Goal: Information Seeking & Learning: Learn about a topic

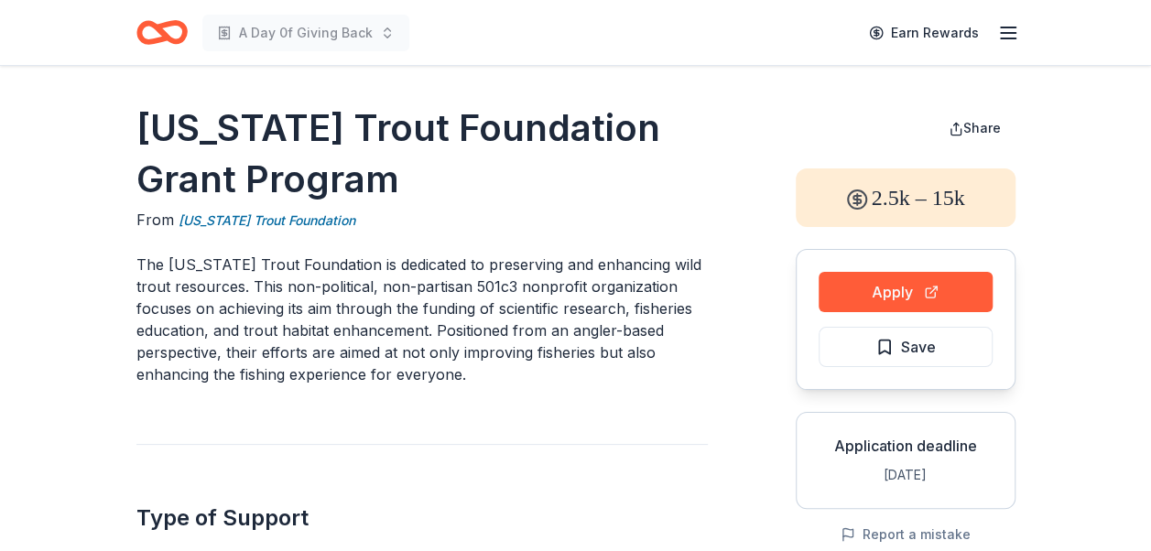
click at [171, 31] on icon "Home" at bounding box center [161, 32] width 51 height 43
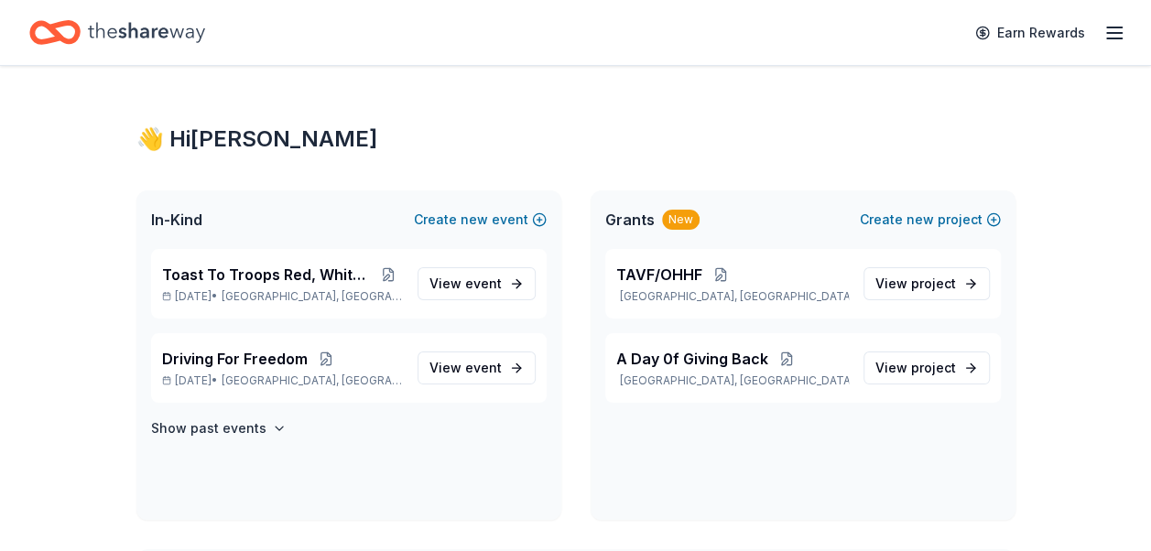
click at [671, 218] on div "New" at bounding box center [681, 220] width 38 height 20
click at [1107, 33] on line "button" at bounding box center [1114, 33] width 15 height 0
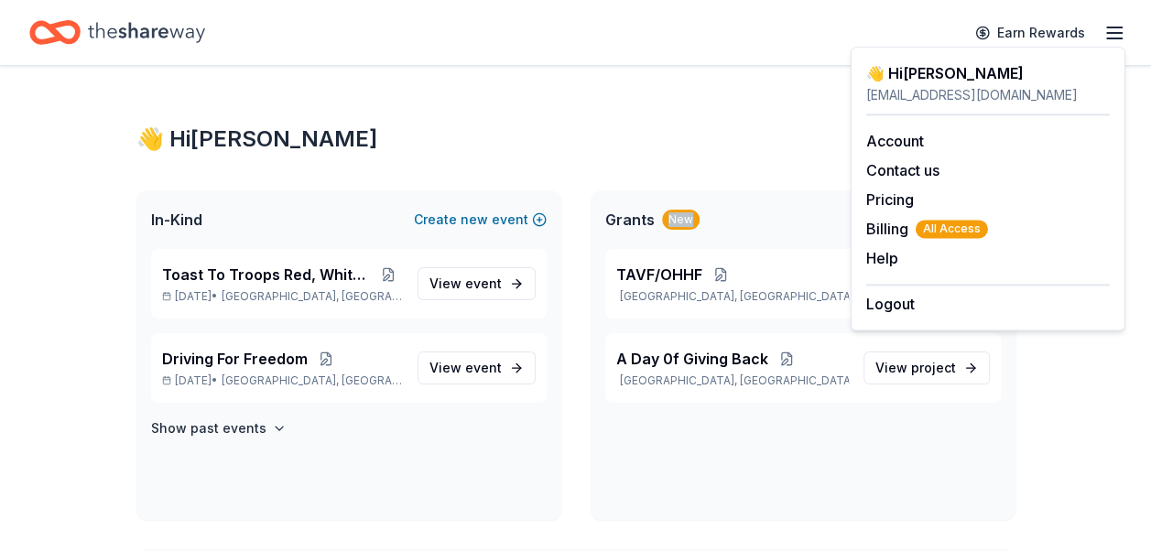
click at [606, 139] on div "👋 Hi Kris" at bounding box center [575, 139] width 879 height 29
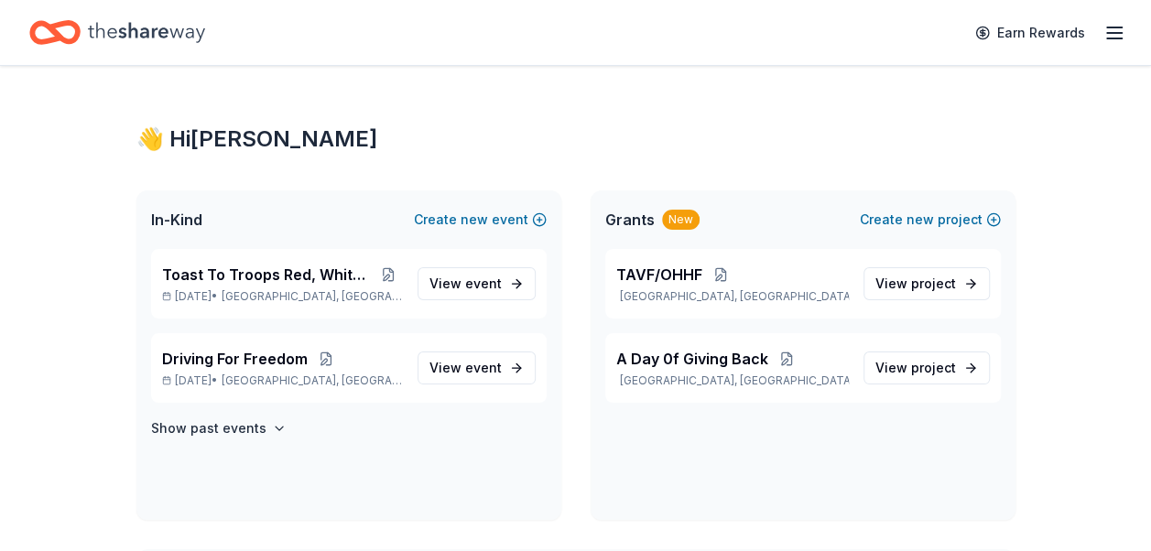
click at [118, 32] on icon "Home" at bounding box center [146, 33] width 117 height 38
drag, startPoint x: 118, startPoint y: 32, endPoint x: 99, endPoint y: 22, distance: 21.7
click at [99, 22] on icon "Home" at bounding box center [146, 33] width 117 height 38
click at [71, 28] on icon "Home" at bounding box center [54, 32] width 51 height 43
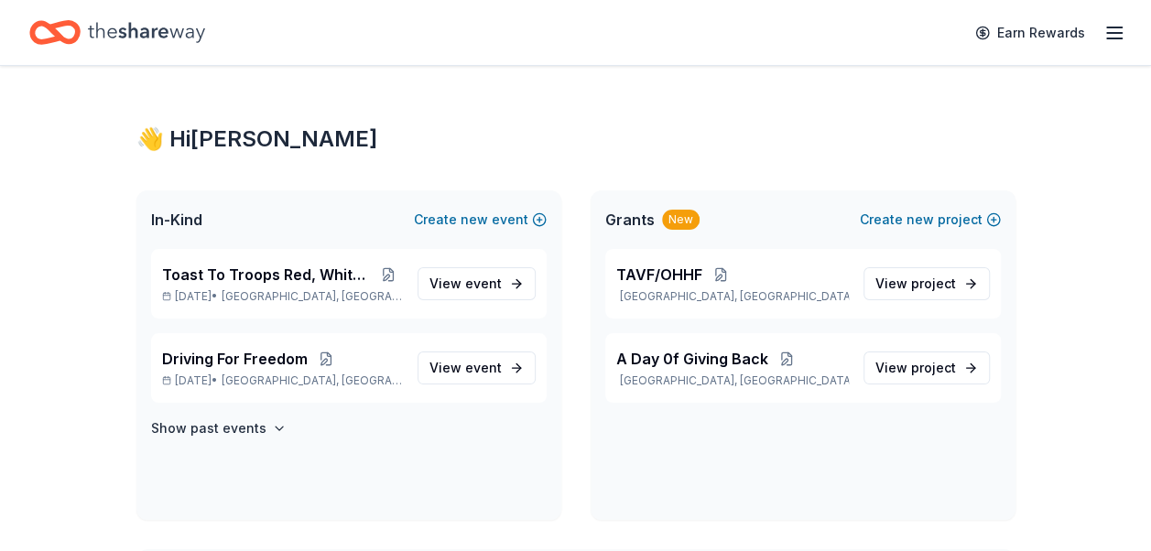
click at [71, 28] on icon "Home" at bounding box center [54, 32] width 51 height 43
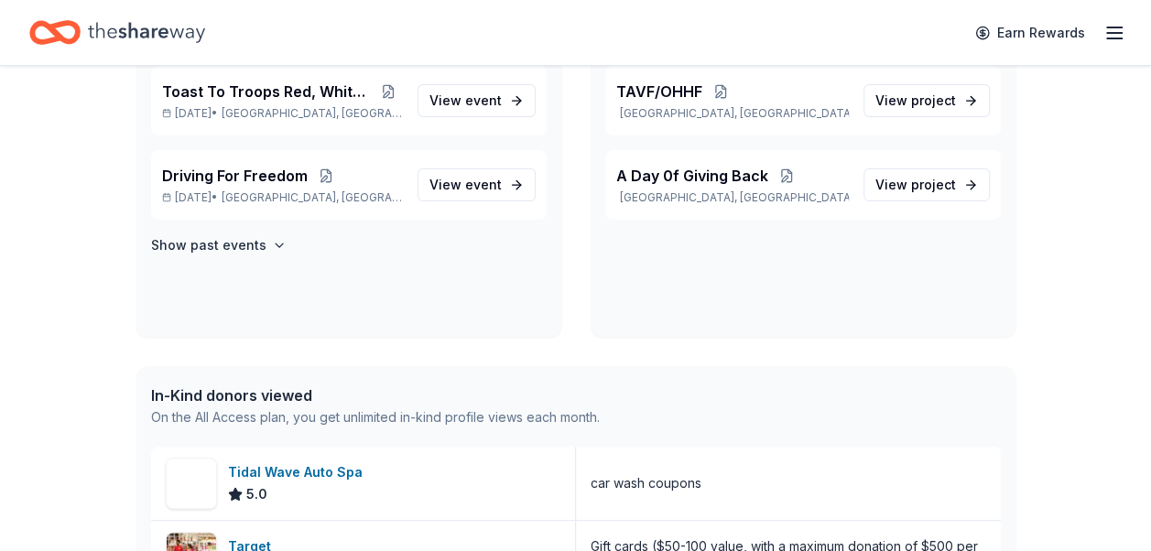
scroll to position [92, 0]
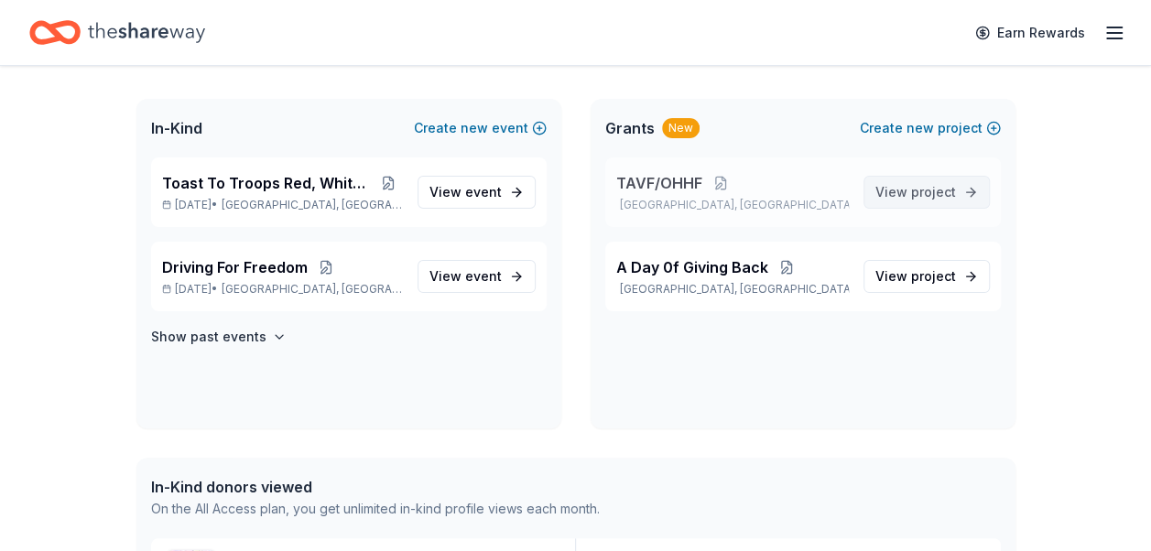
click at [932, 189] on span "project" at bounding box center [933, 192] width 45 height 16
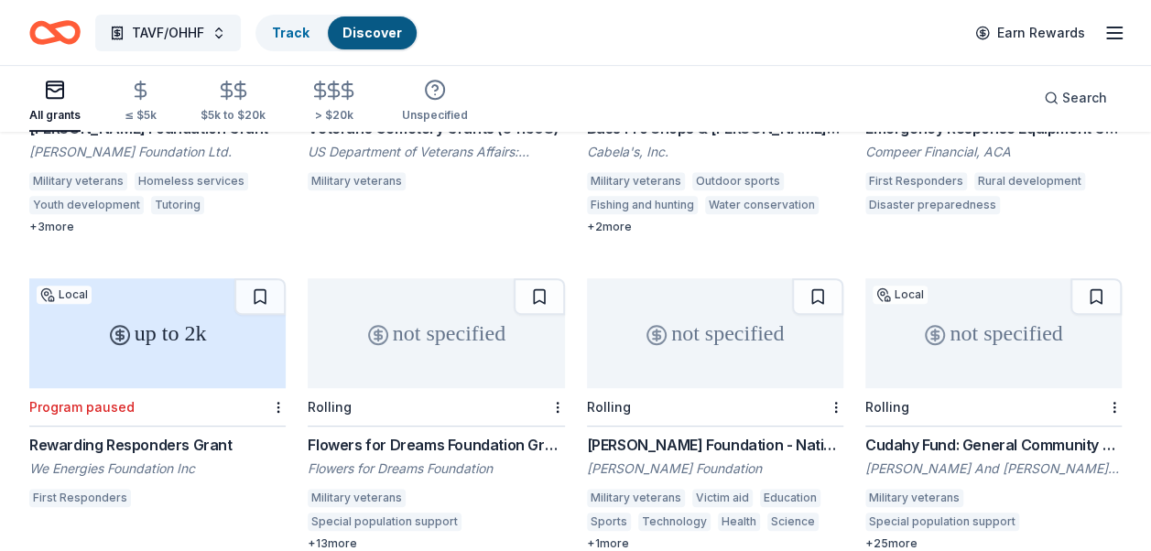
scroll to position [458, 0]
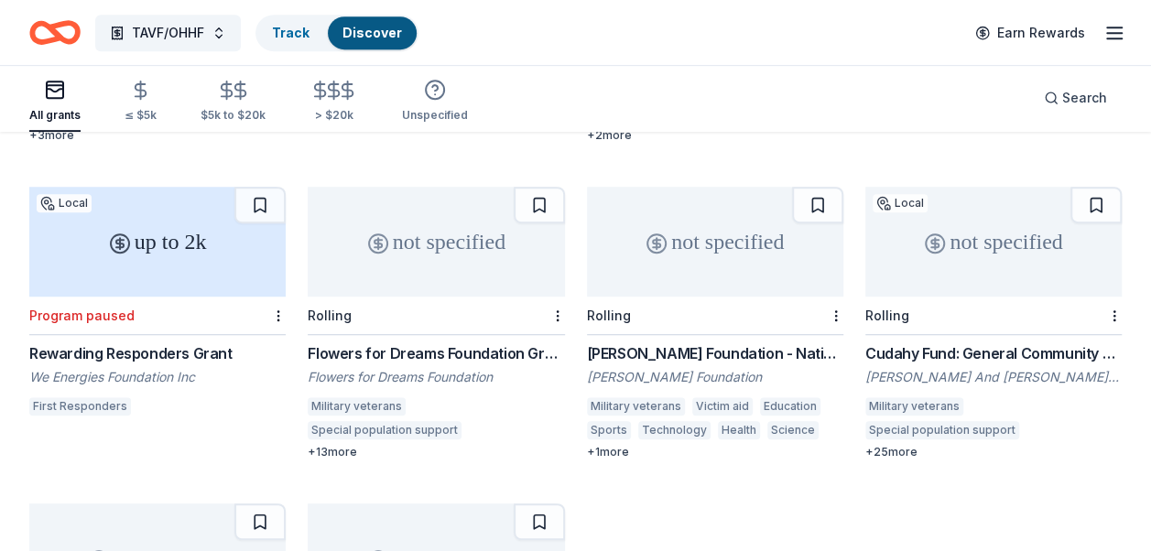
click at [404, 343] on div "Flowers for Dreams Foundation Grant" at bounding box center [436, 354] width 256 height 22
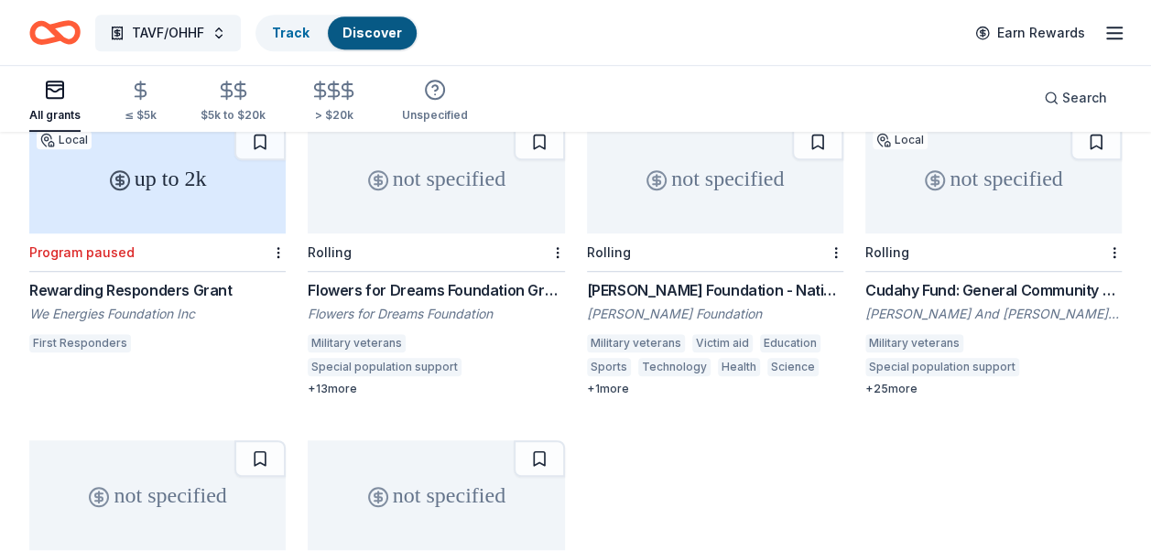
scroll to position [549, 0]
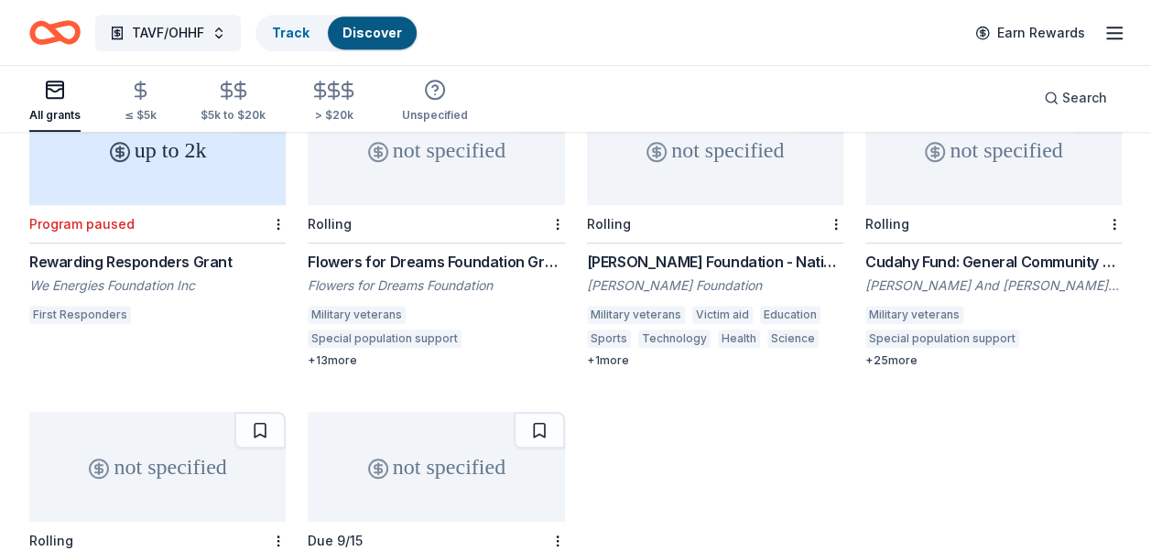
click at [654, 251] on div "Henry T. Nicholas III Foundation - Nationwide Grants" at bounding box center [715, 262] width 256 height 22
click at [1006, 251] on div "Cudahy Fund: General Community Grants" at bounding box center [993, 262] width 256 height 22
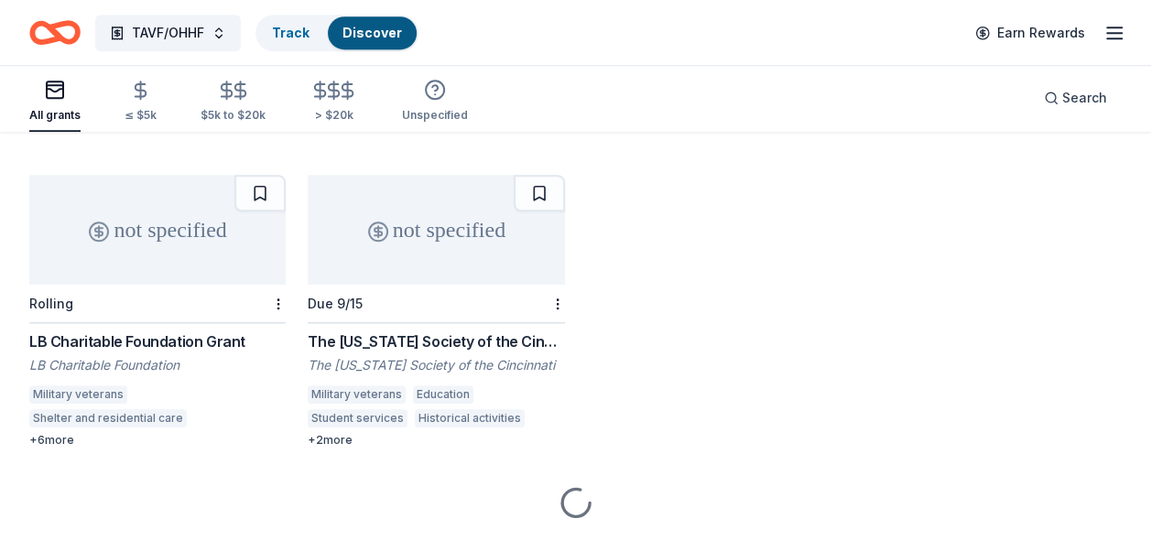
scroll to position [810, 0]
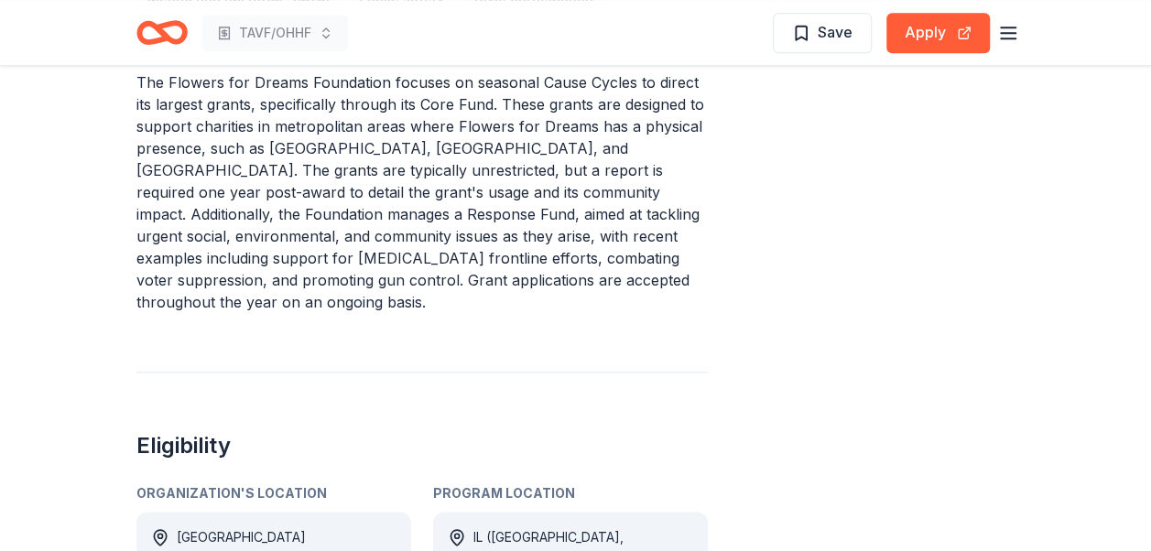
scroll to position [1007, 0]
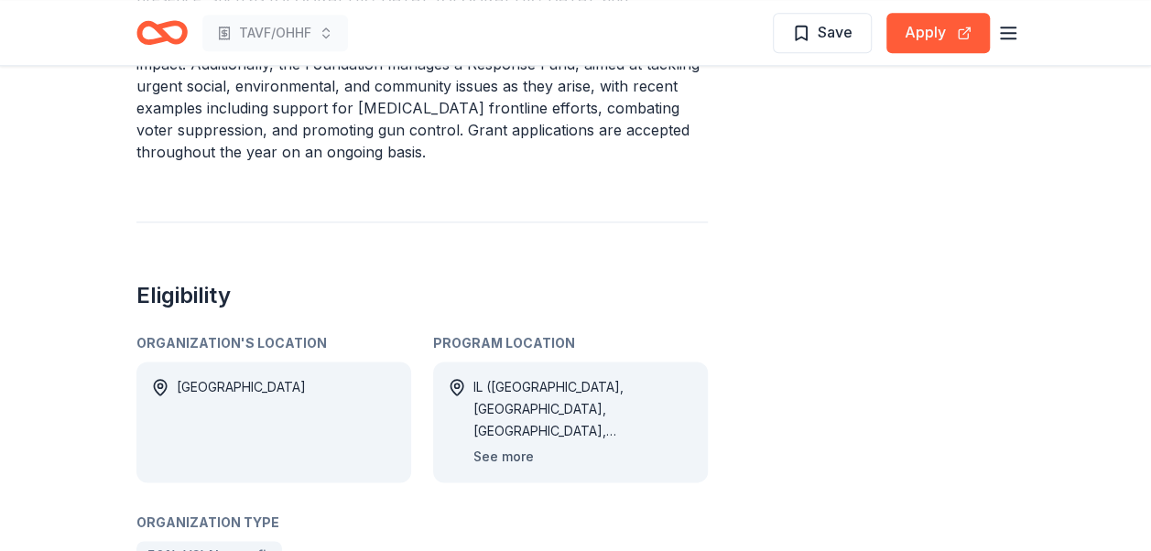
click at [517, 446] on button "See more" at bounding box center [503, 457] width 60 height 22
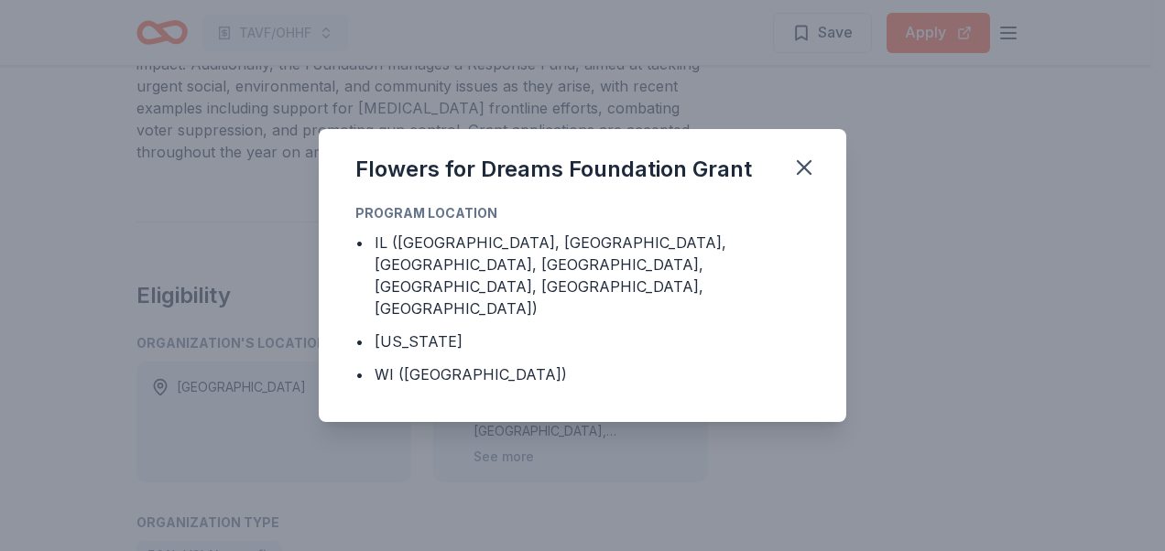
drag, startPoint x: 517, startPoint y: 412, endPoint x: 441, endPoint y: 441, distance: 81.5
click at [441, 441] on div "Flowers for Dreams Foundation Grant Program Location • IL (Cook County, DuPage …" at bounding box center [582, 275] width 1165 height 551
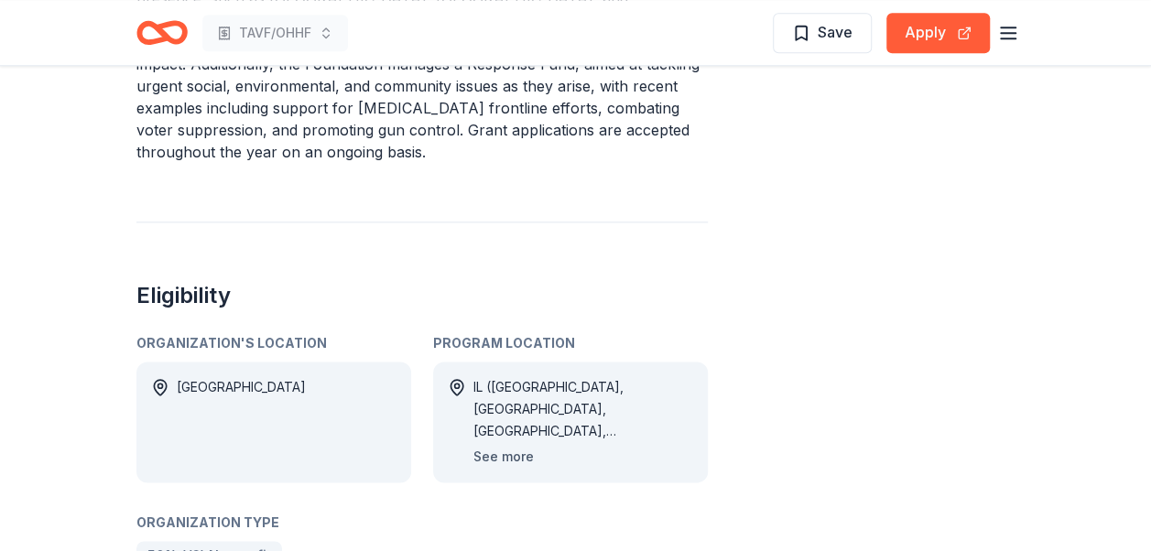
click at [514, 446] on button "See more" at bounding box center [503, 457] width 60 height 22
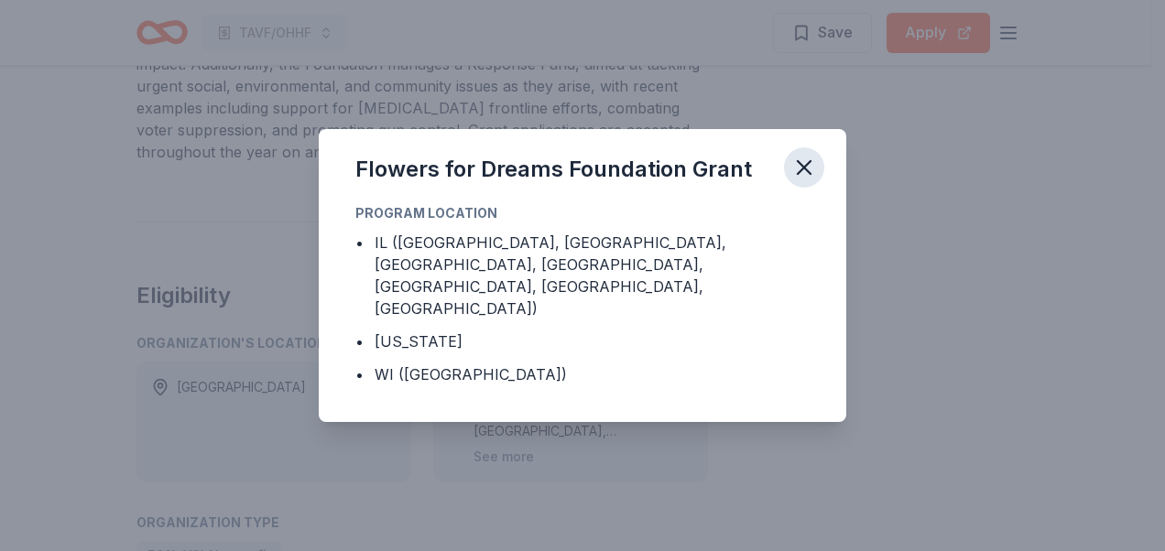
click at [809, 180] on icon "button" at bounding box center [804, 168] width 26 height 26
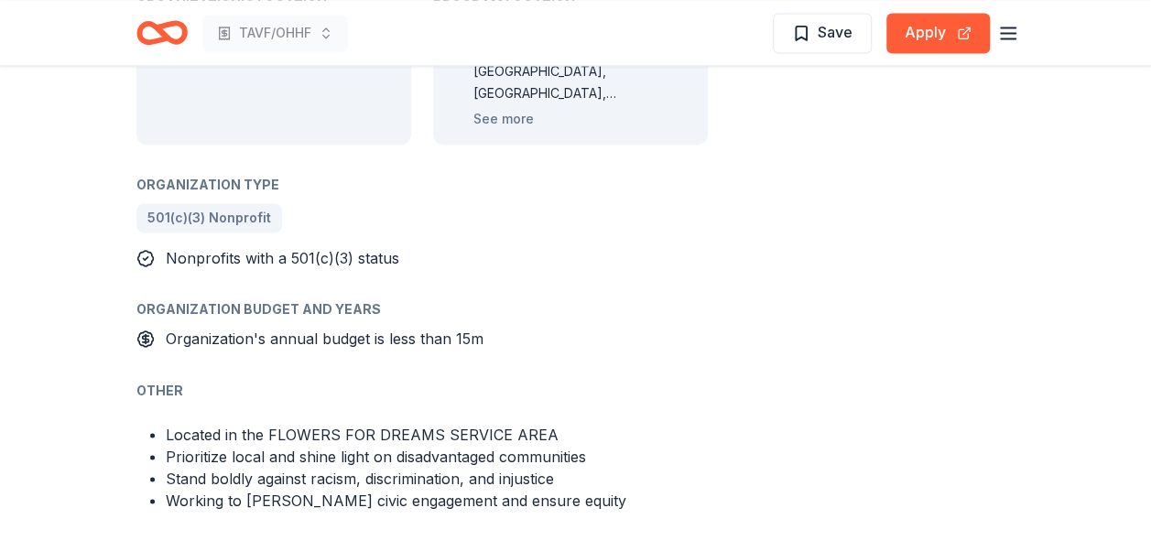
scroll to position [1374, 0]
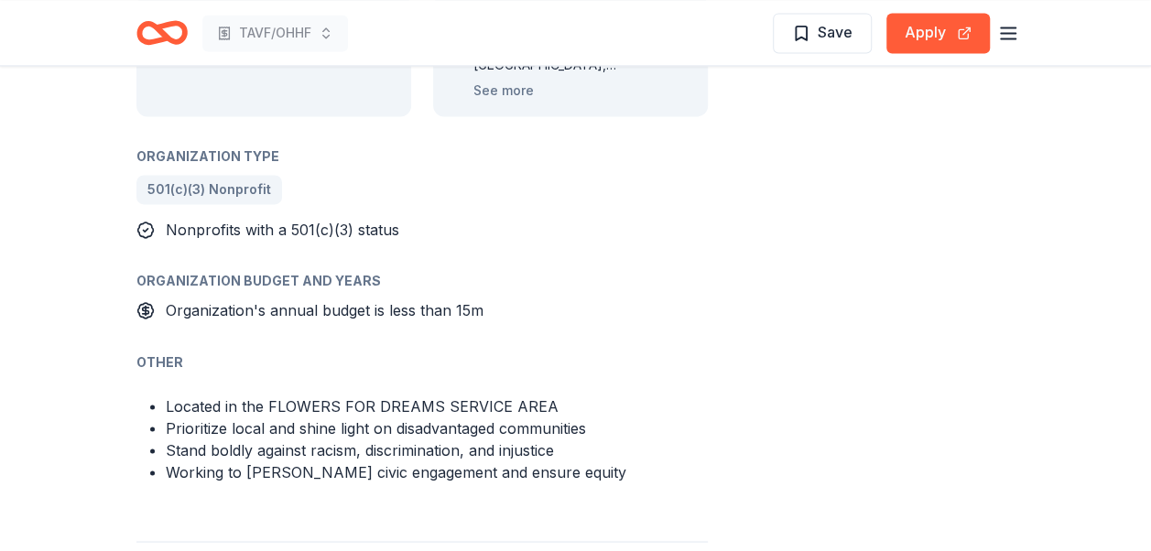
click at [268, 395] on li "Located in the FLOWERS FOR DREAMS SERVICE AREA" at bounding box center [437, 406] width 542 height 22
drag, startPoint x: 271, startPoint y: 359, endPoint x: 429, endPoint y: 354, distance: 157.6
click at [429, 395] on li "Located in the FLOWERS FOR DREAMS SERVICE AREA" at bounding box center [437, 406] width 542 height 22
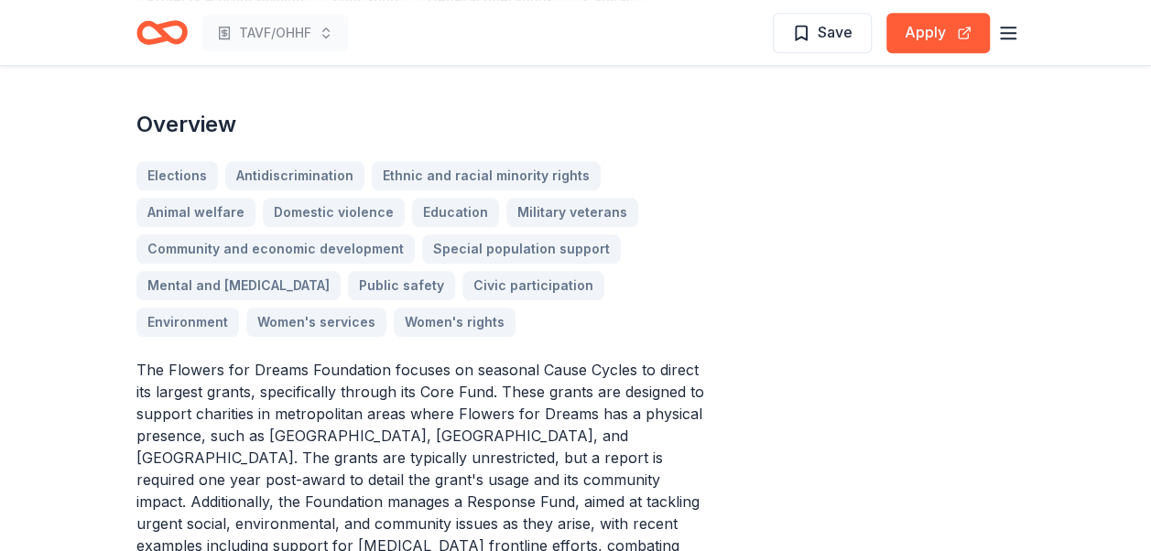
scroll to position [366, 0]
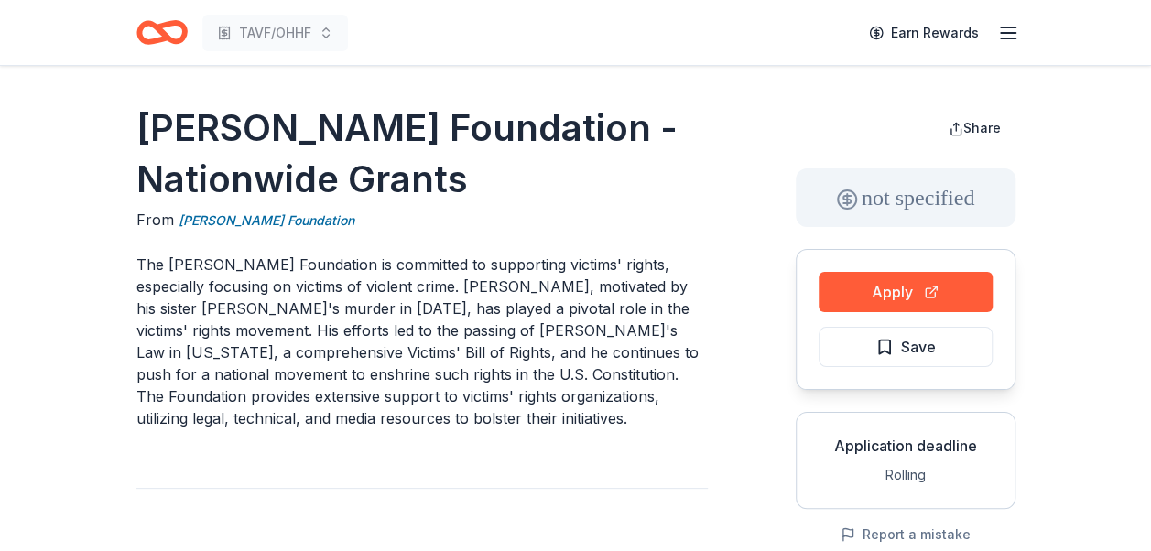
drag, startPoint x: 0, startPoint y: 0, endPoint x: 593, endPoint y: 225, distance: 634.8
click at [593, 225] on div "From [PERSON_NAME] Foundation" at bounding box center [421, 220] width 571 height 23
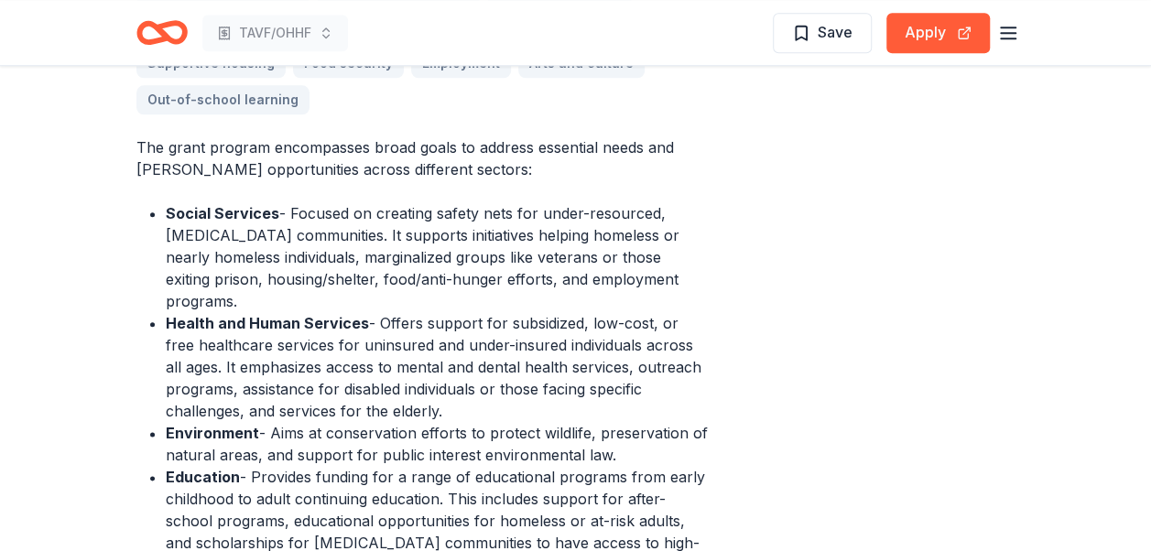
scroll to position [916, 0]
